Goal: Task Accomplishment & Management: Manage account settings

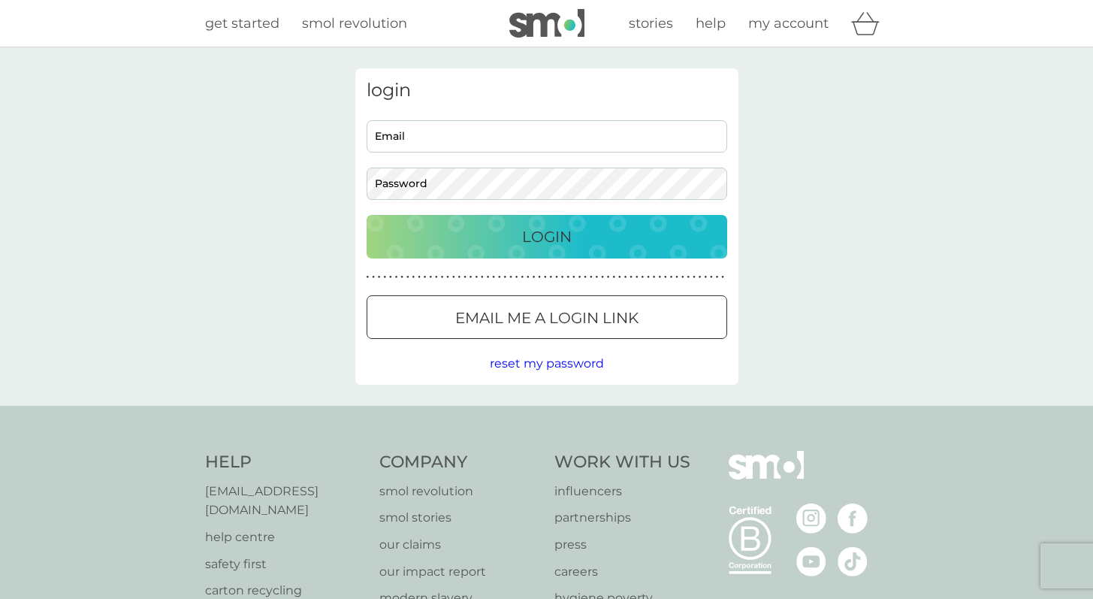
click at [476, 138] on input "Email" at bounding box center [547, 136] width 361 height 32
type input "[EMAIL_ADDRESS][DOMAIN_NAME]"
click at [512, 326] on p "Email me a login link" at bounding box center [546, 318] width 183 height 24
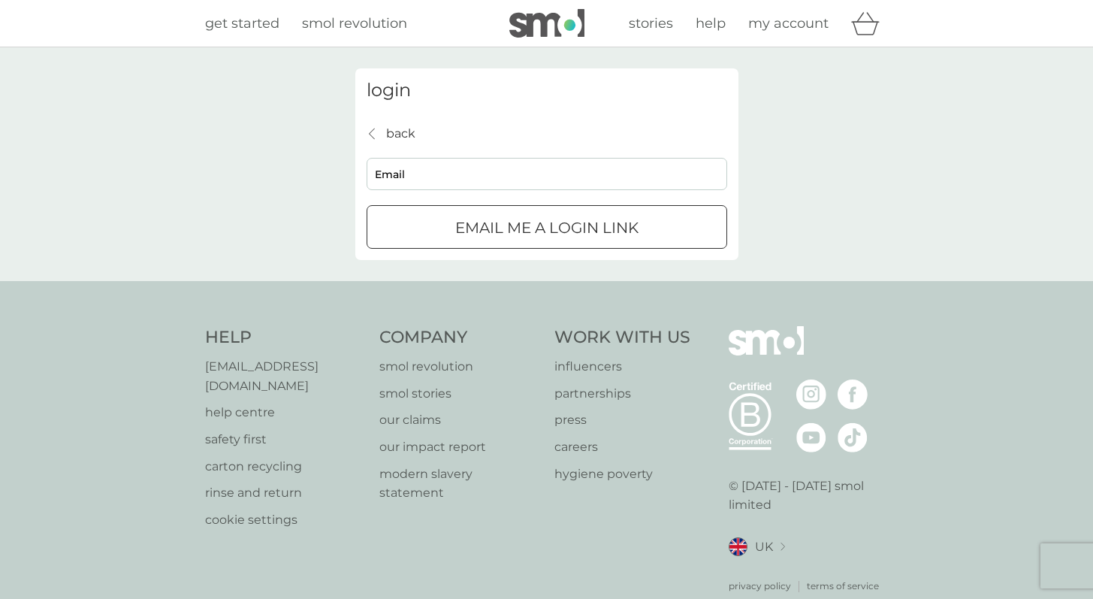
click at [444, 176] on input "Email" at bounding box center [547, 174] width 361 height 32
type input "[EMAIL_ADDRESS][DOMAIN_NAME]"
click at [530, 235] on div "submit" at bounding box center [547, 228] width 54 height 16
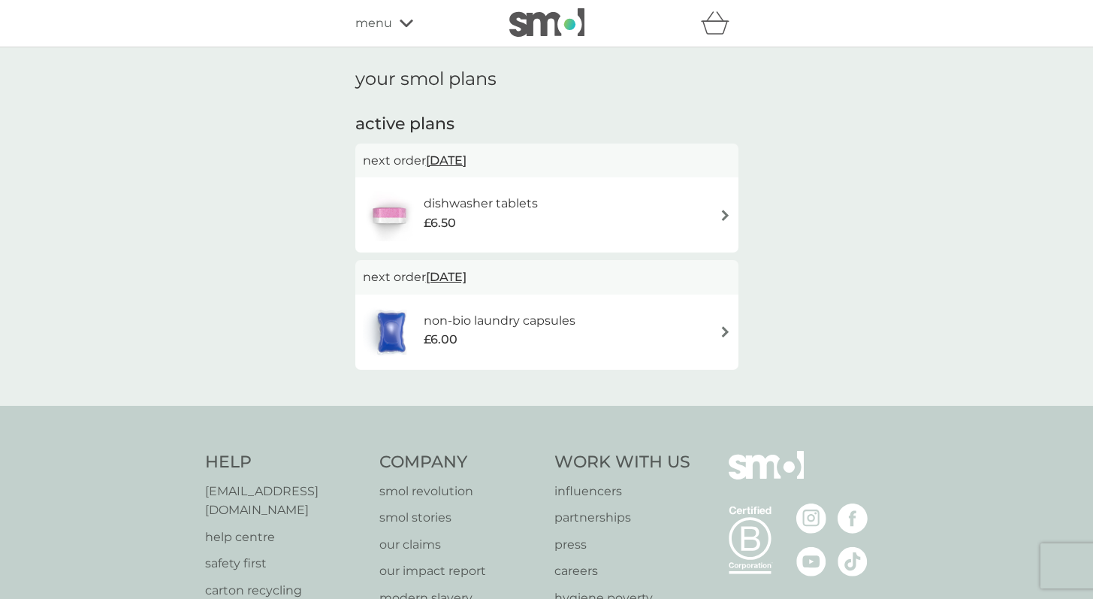
click at [669, 202] on div "dishwasher tablets £6.50" at bounding box center [547, 215] width 368 height 53
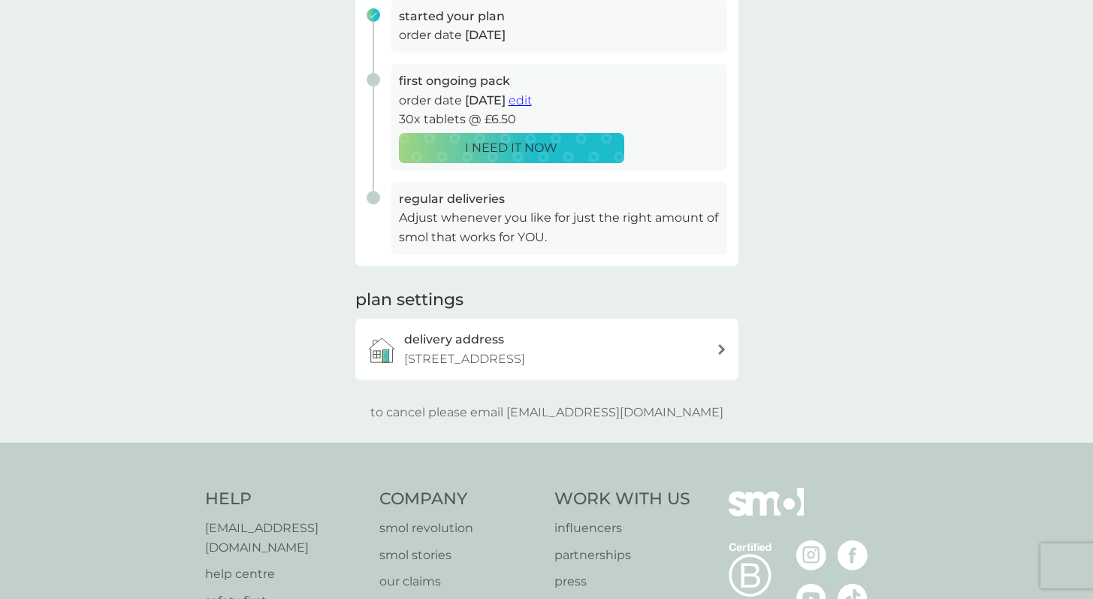
scroll to position [253, 0]
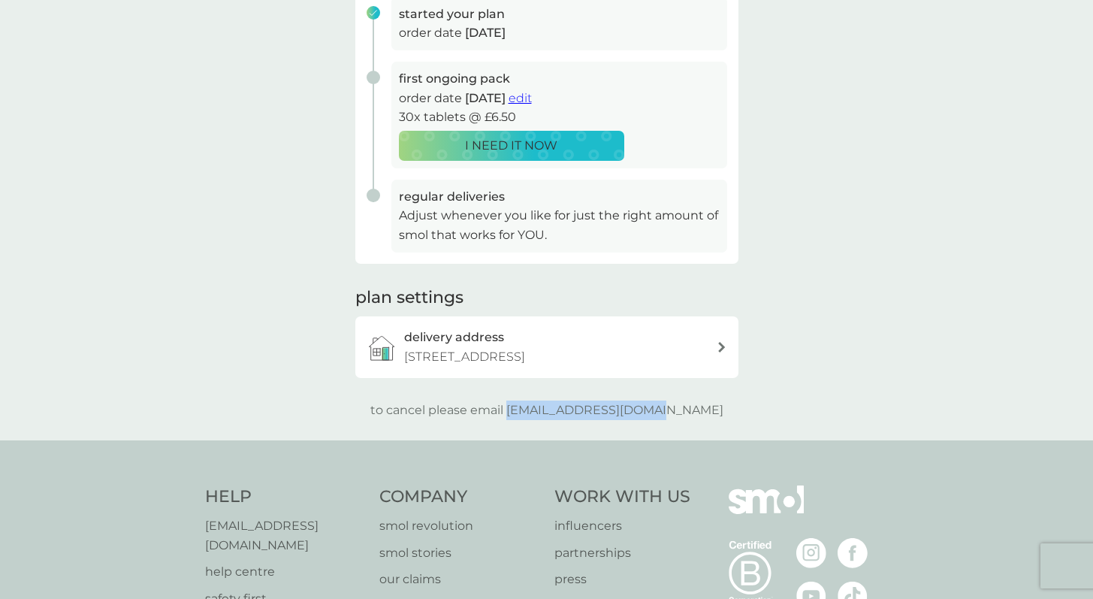
drag, startPoint x: 544, startPoint y: 409, endPoint x: 687, endPoint y: 410, distance: 142.7
click at [687, 410] on p "to cancel please email help@smolproducts.com" at bounding box center [546, 410] width 353 height 20
copy p "[EMAIL_ADDRESS][DOMAIN_NAME]"
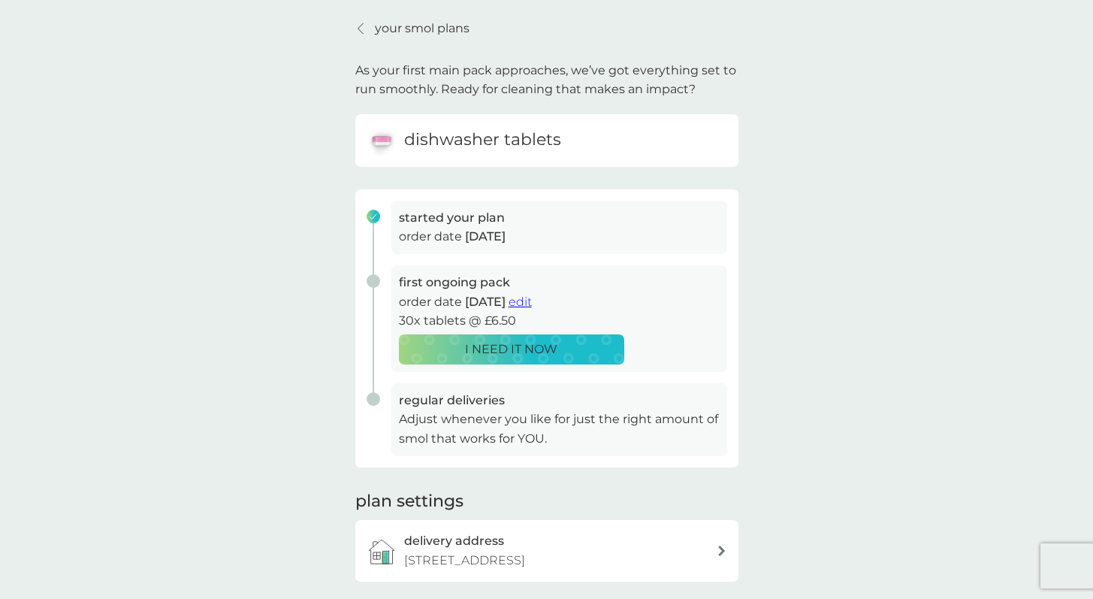
scroll to position [0, 0]
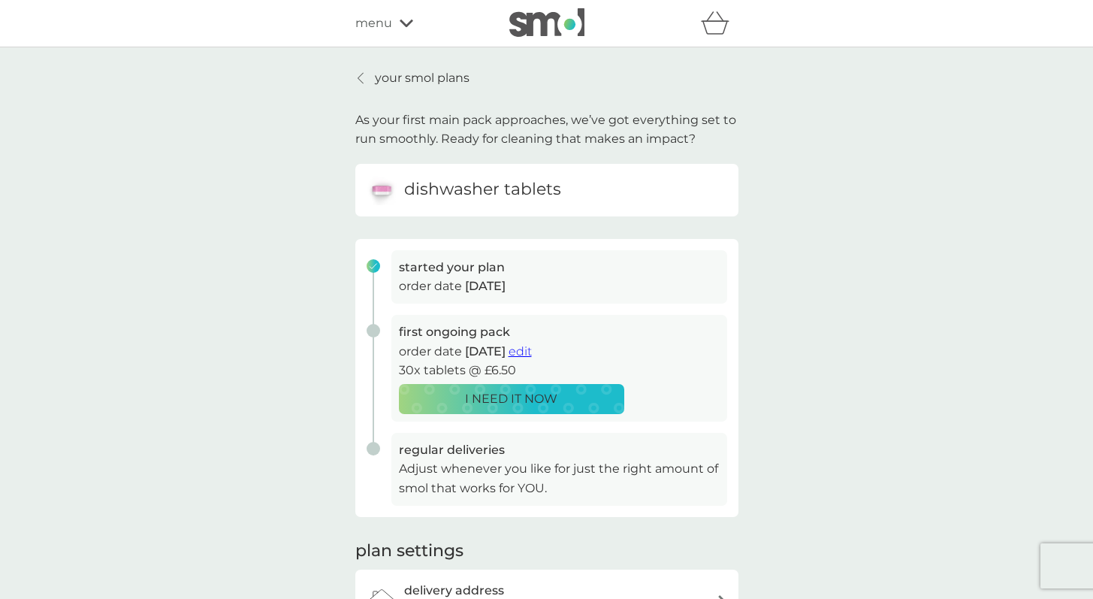
click at [406, 80] on p "your smol plans" at bounding box center [422, 78] width 95 height 20
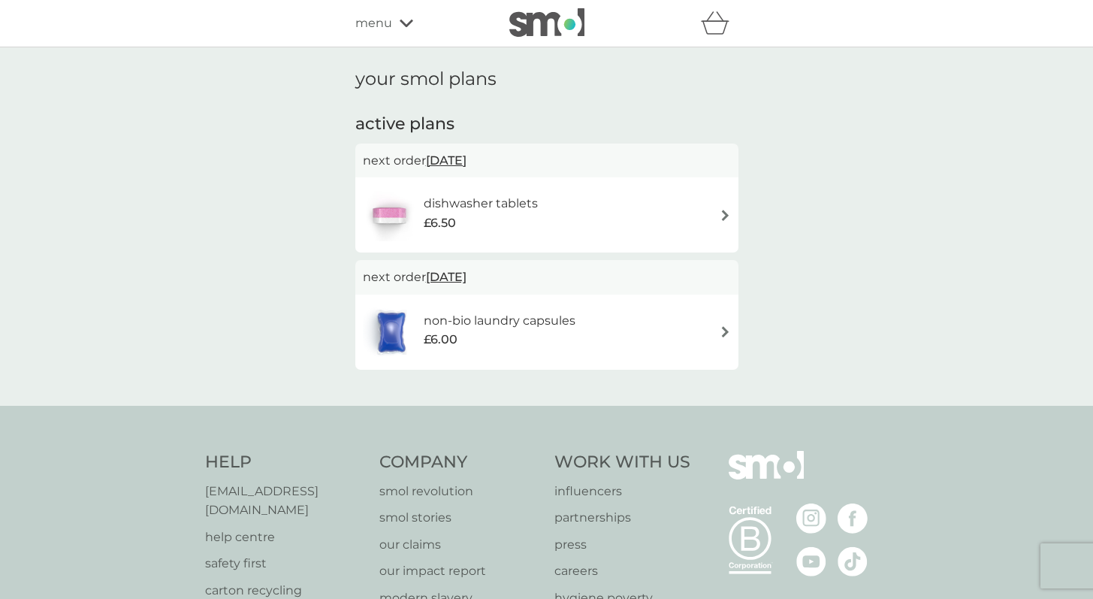
click at [716, 207] on div "dishwasher tablets £6.50" at bounding box center [547, 215] width 368 height 53
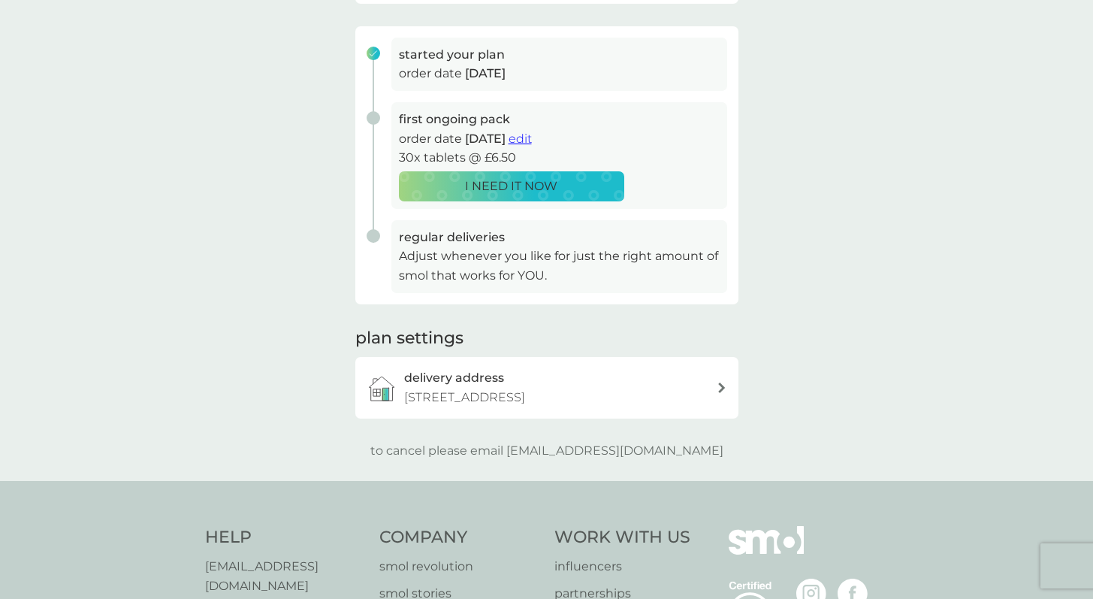
scroll to position [373, 0]
